Goal: Task Accomplishment & Management: Use online tool/utility

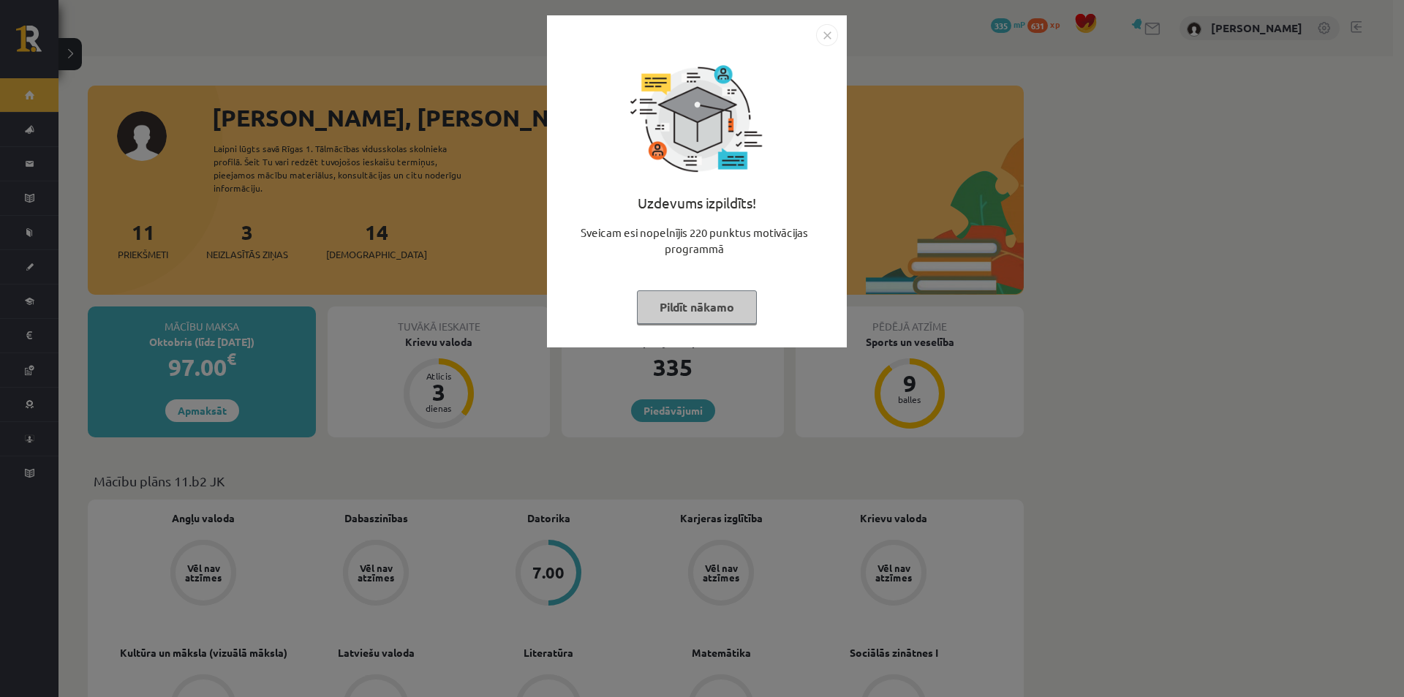
click at [494, 219] on div "Uzdevums izpildīts! Sveicam esi nopelnījis 220 punktus motivācijas programmā Pi…" at bounding box center [702, 348] width 1404 height 697
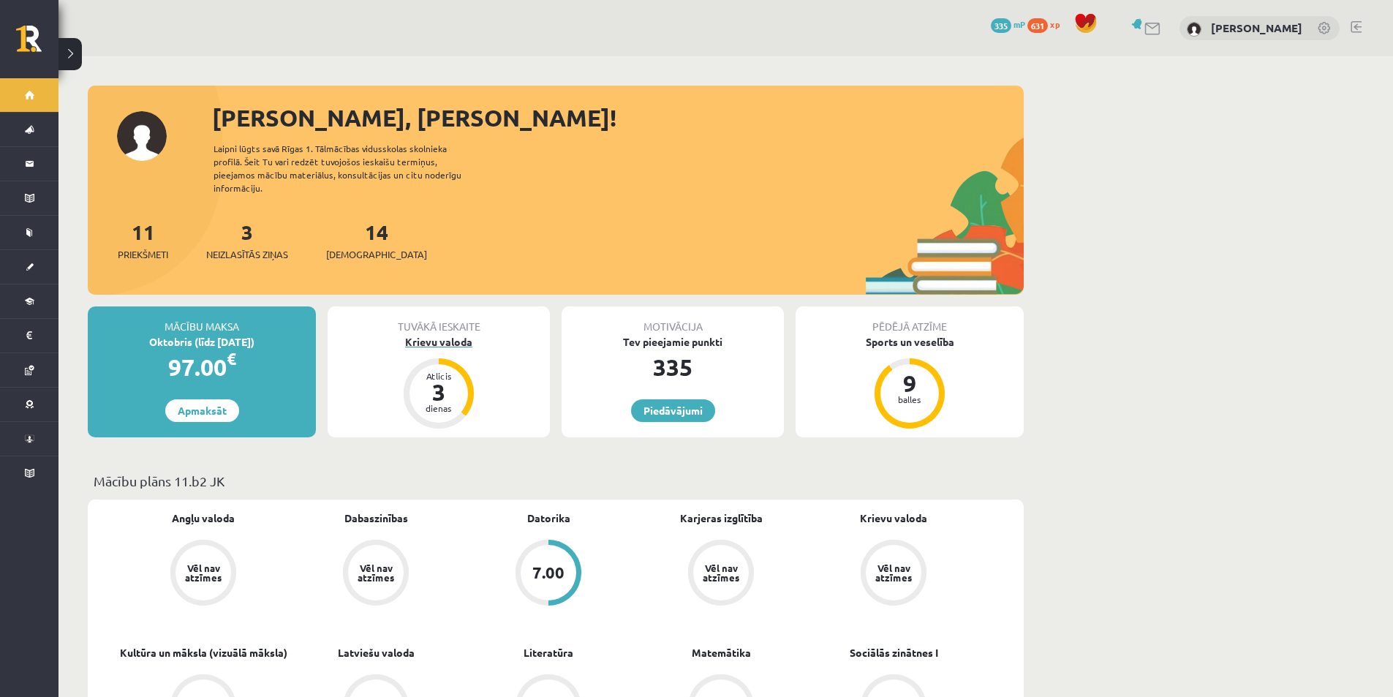
click at [456, 334] on div "Krievu valoda" at bounding box center [439, 341] width 222 height 15
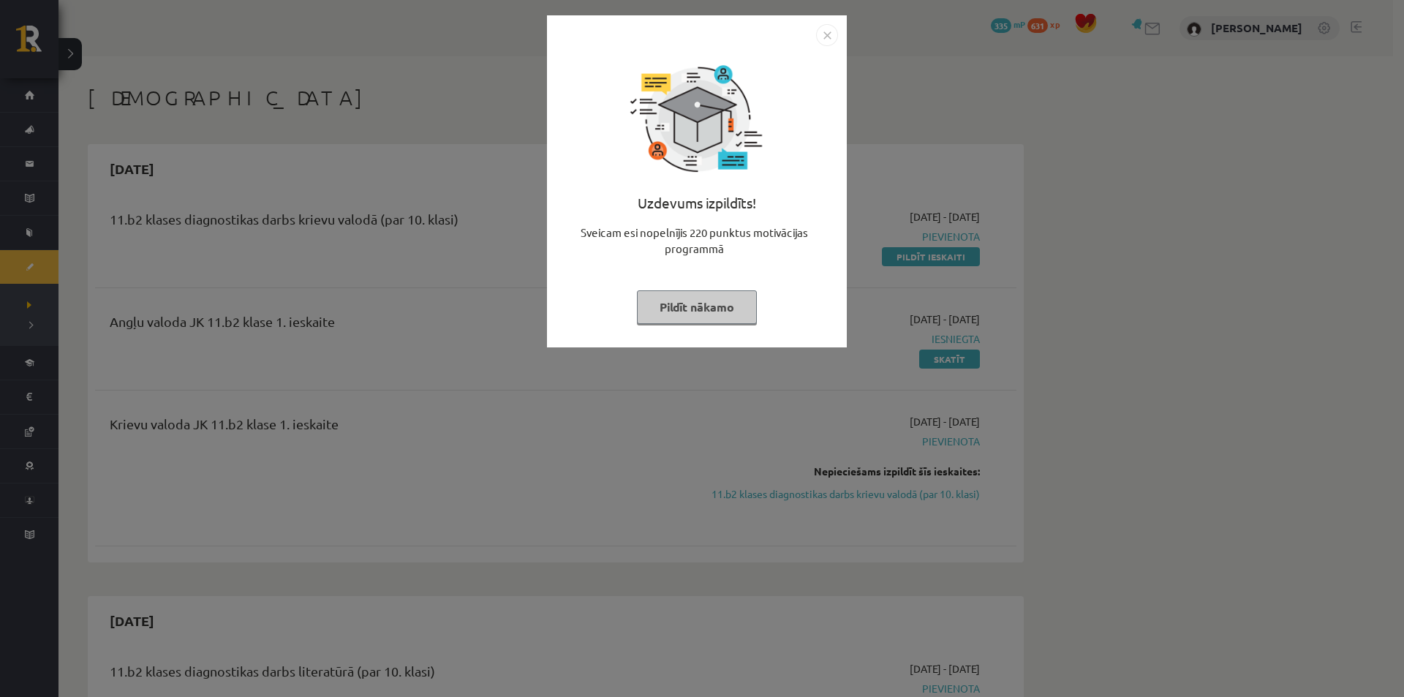
click at [829, 39] on img "Close" at bounding box center [827, 35] width 22 height 22
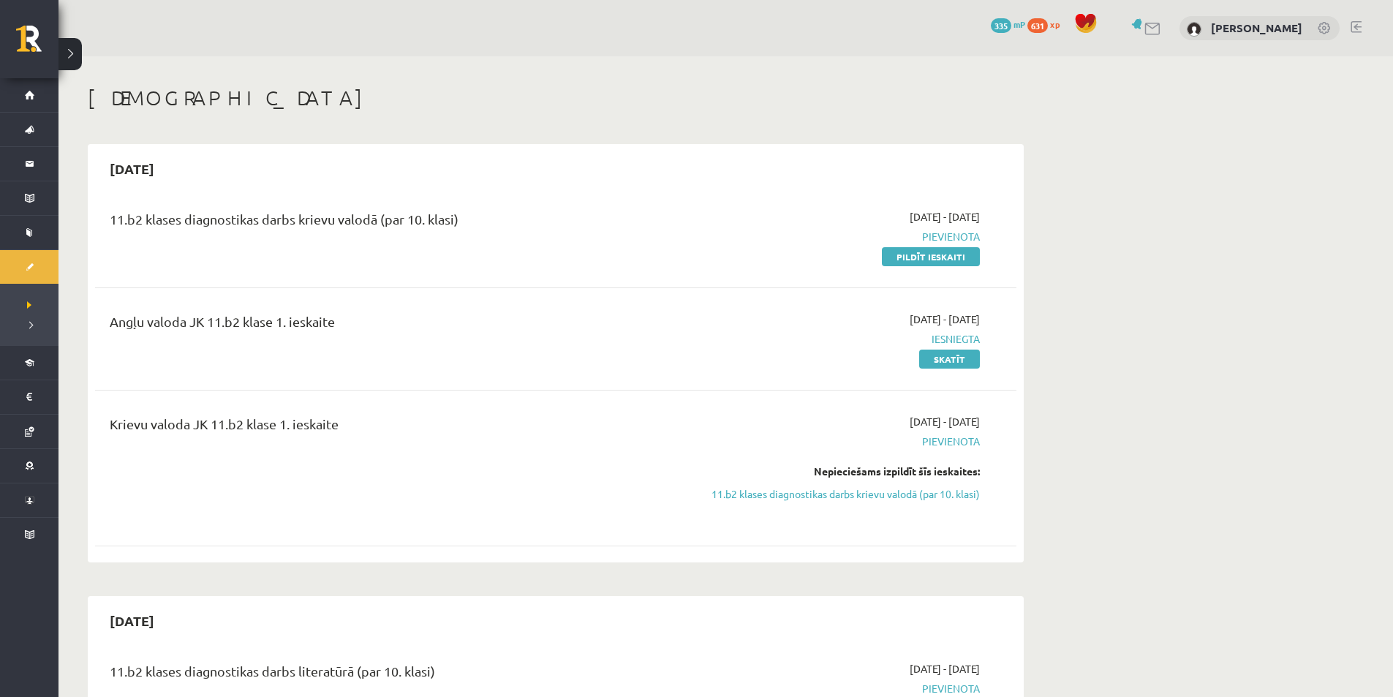
click at [896, 258] on link "Pildīt ieskaiti" at bounding box center [931, 256] width 98 height 19
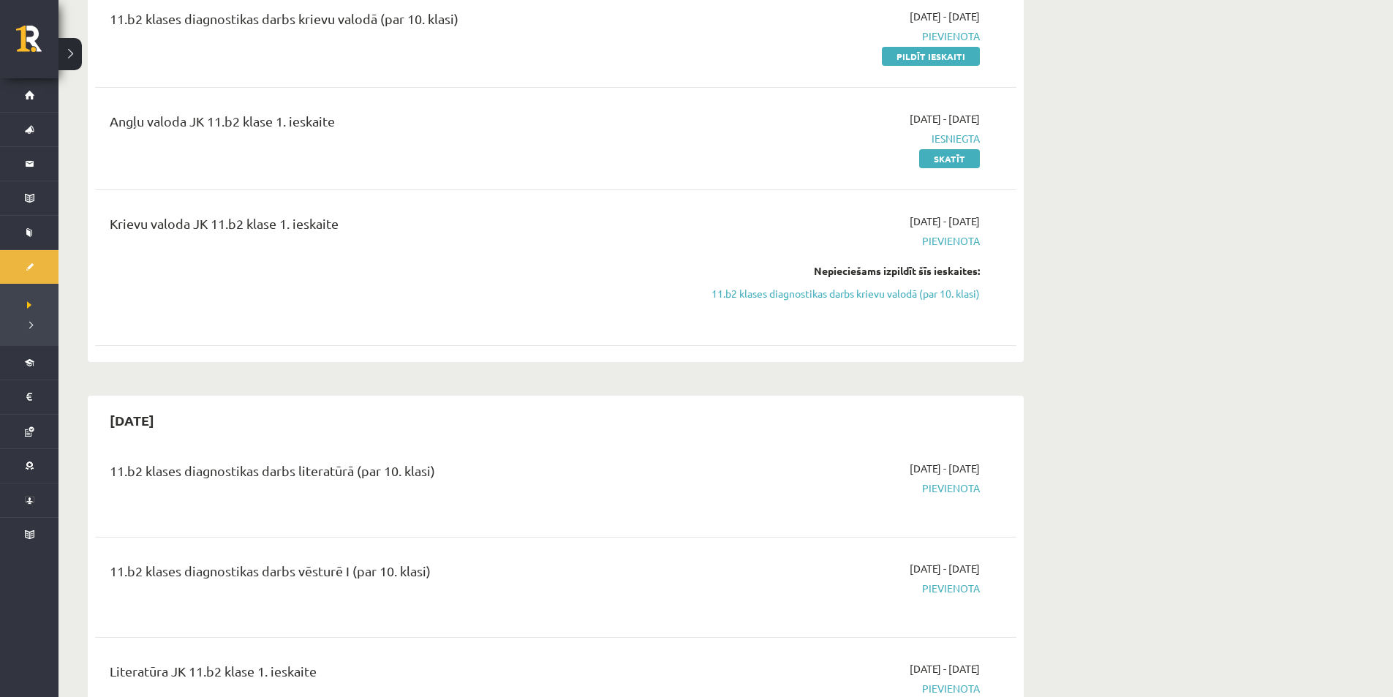
scroll to position [243, 0]
